Goal: Task Accomplishment & Management: Use online tool/utility

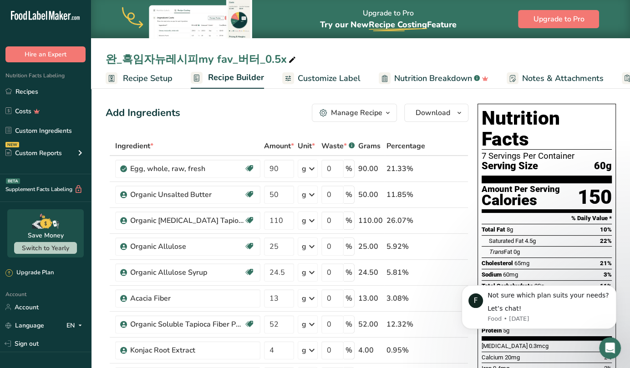
drag, startPoint x: 227, startPoint y: 60, endPoint x: 300, endPoint y: 61, distance: 72.9
click at [300, 61] on div "완_흑임자뉴레시피my fav_버터_0.5x" at bounding box center [360, 59] width 539 height 16
click at [254, 60] on div "완_흑임자뉴레시피my fav_버터_0.5x" at bounding box center [202, 59] width 192 height 16
drag, startPoint x: 226, startPoint y: 59, endPoint x: 278, endPoint y: 57, distance: 51.9
click at [278, 57] on input "완_흑임자뉴레시피my fav_버터_0.5x" at bounding box center [361, 59] width 510 height 16
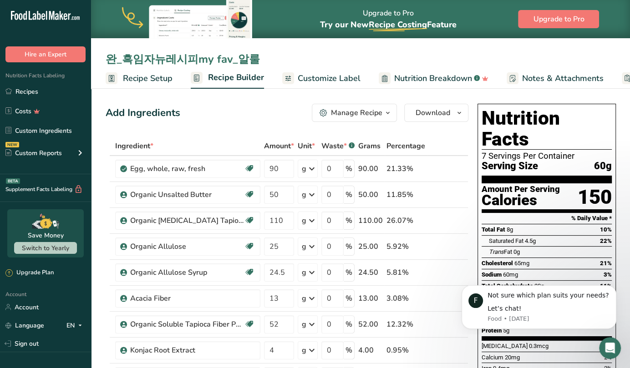
type input "완_흑임자뉴레시피my fav_알룰"
click at [378, 110] on div "Manage Recipe" at bounding box center [356, 112] width 51 height 11
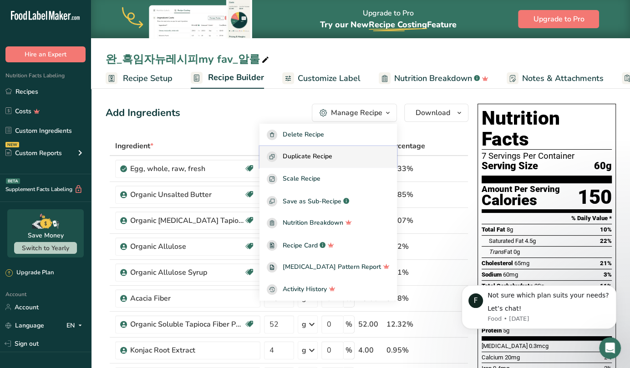
click at [332, 156] on span "Duplicate Recipe" at bounding box center [308, 157] width 50 height 10
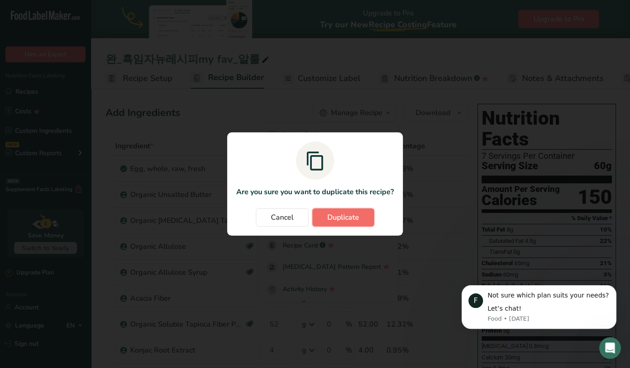
click at [344, 214] on span "Duplicate" at bounding box center [343, 217] width 32 height 11
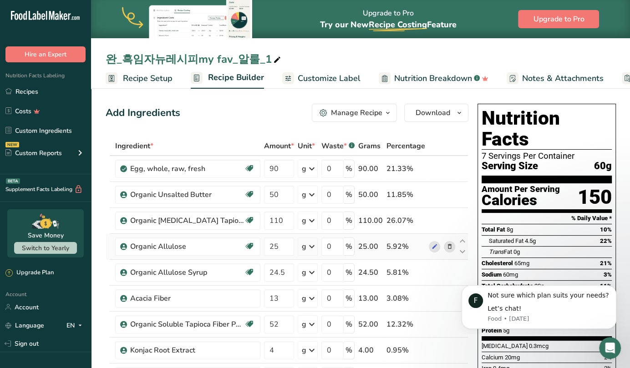
click at [449, 246] on icon at bounding box center [450, 247] width 6 height 10
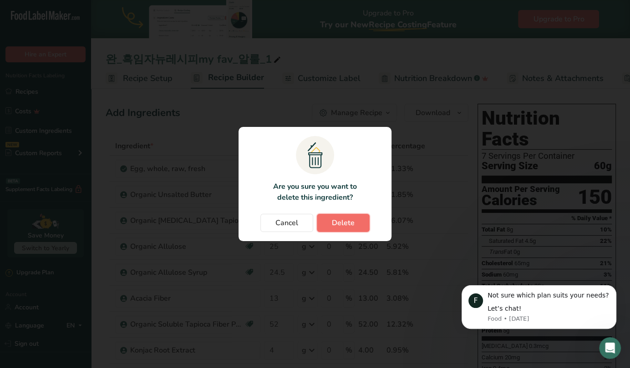
click at [354, 223] on button "Delete" at bounding box center [343, 223] width 53 height 18
type input "24.5"
type input "13"
type input "52"
type input "4"
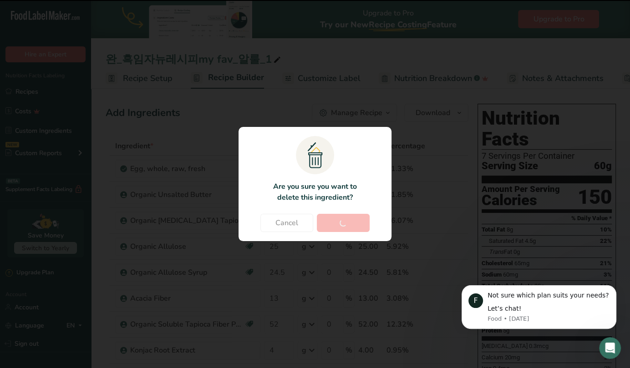
type input "8"
type input "1"
type input "0.5"
type input "10"
type input "20"
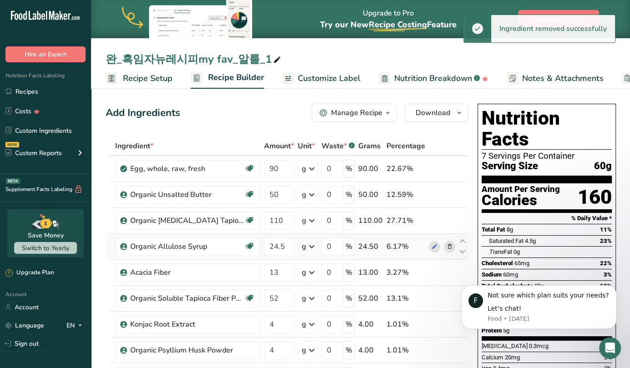
click at [447, 248] on icon at bounding box center [450, 247] width 6 height 10
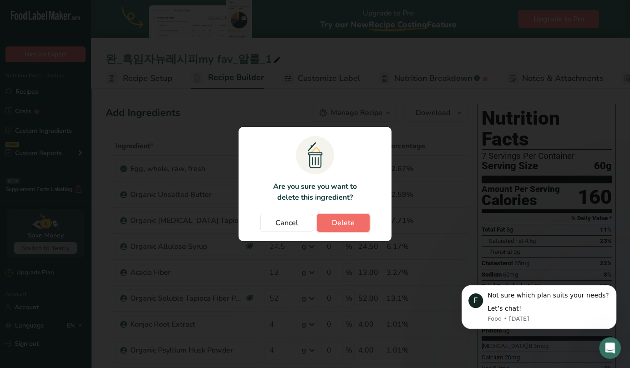
click at [361, 216] on button "Delete" at bounding box center [343, 223] width 53 height 18
type input "13"
type input "52"
type input "4"
type input "8"
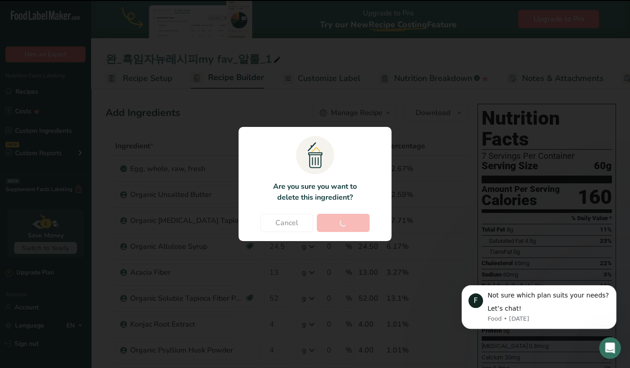
type input "1"
type input "0.5"
type input "10"
type input "20"
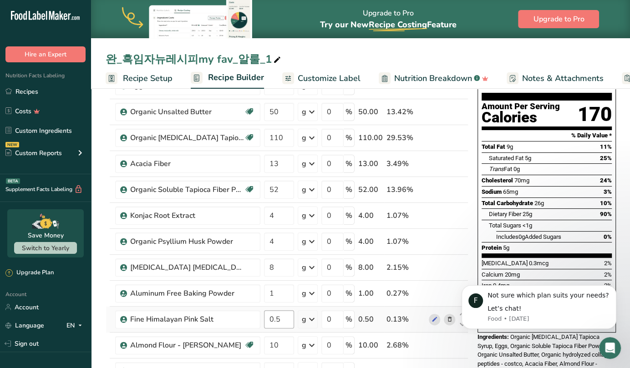
scroll to position [77, 0]
